Goal: Information Seeking & Learning: Learn about a topic

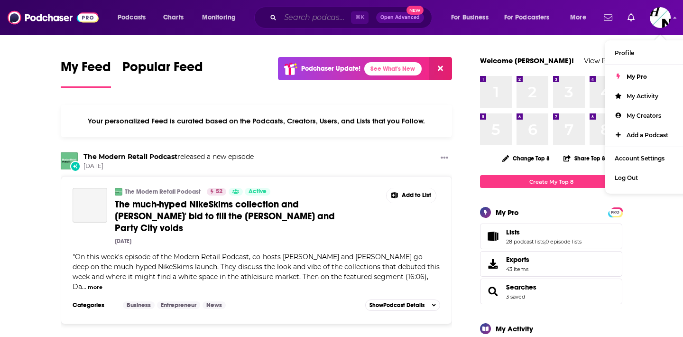
click at [312, 15] on input "Search podcasts, credits, & more..." at bounding box center [315, 17] width 71 height 15
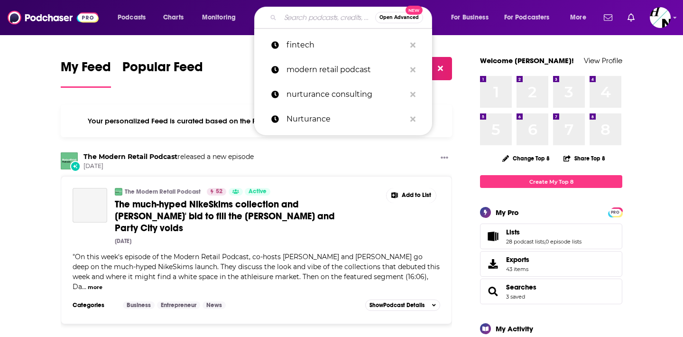
paste input "The [DEMOGRAPHIC_DATA] Boss Podcast"
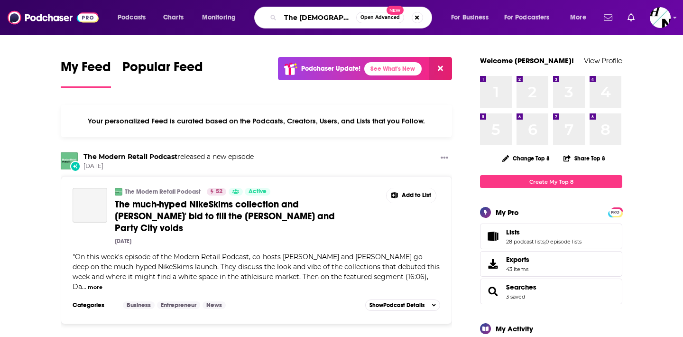
scroll to position [0, 21]
type input "The [DEMOGRAPHIC_DATA] Boss Podcast"
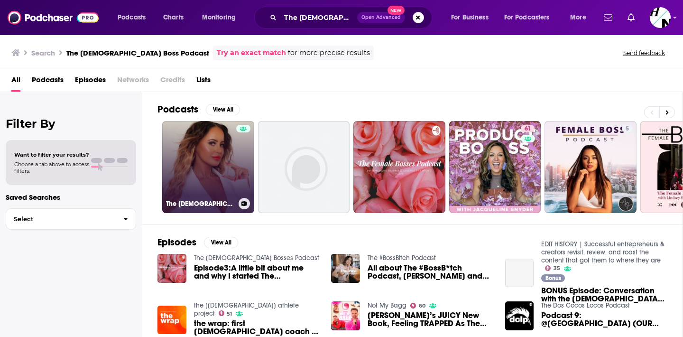
click at [223, 170] on link "The [DEMOGRAPHIC_DATA] Boss Podcast" at bounding box center [208, 167] width 92 height 92
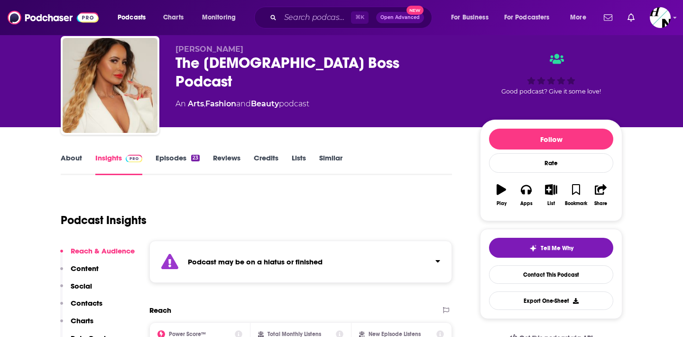
scroll to position [93, 0]
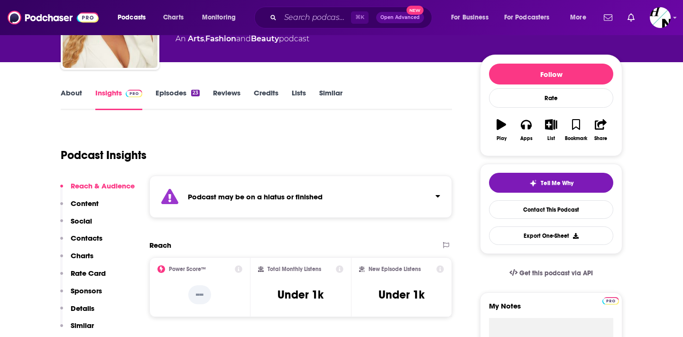
click at [227, 197] on strong "Podcast may be on a hiatus or finished" at bounding box center [255, 196] width 135 height 9
